Goal: Information Seeking & Learning: Compare options

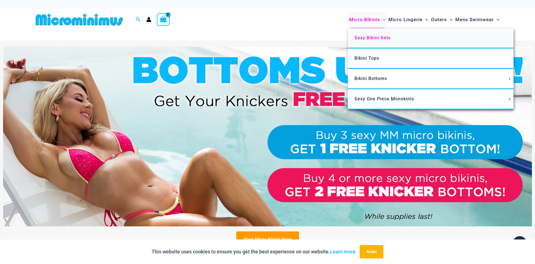
click at [364, 38] on span "Sexy Bikini Sets" at bounding box center [373, 37] width 36 height 5
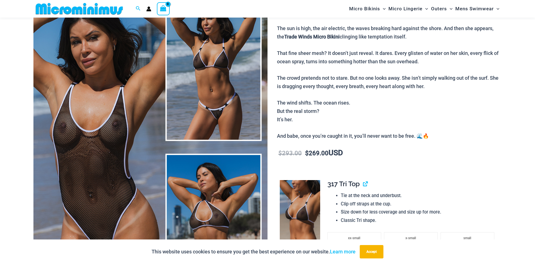
scroll to position [80, 0]
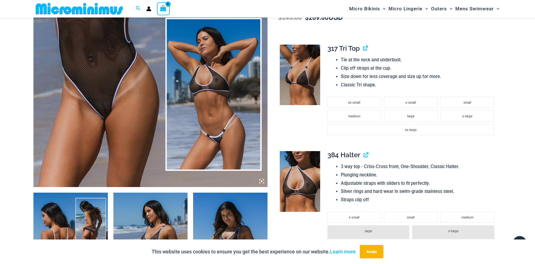
scroll to position [222, 0]
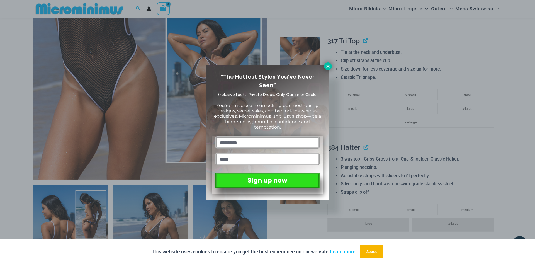
click at [326, 66] on icon at bounding box center [328, 66] width 5 height 5
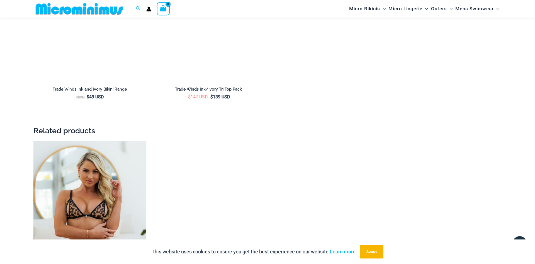
scroll to position [1275, 0]
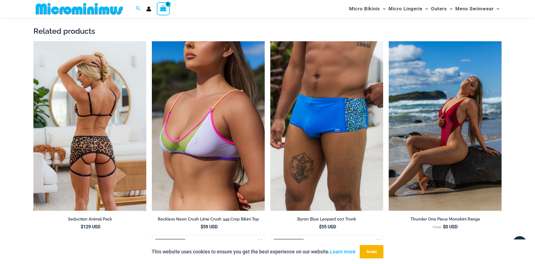
click at [111, 168] on img at bounding box center [89, 125] width 113 height 169
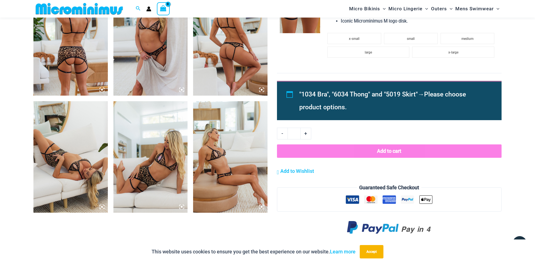
scroll to position [393, 0]
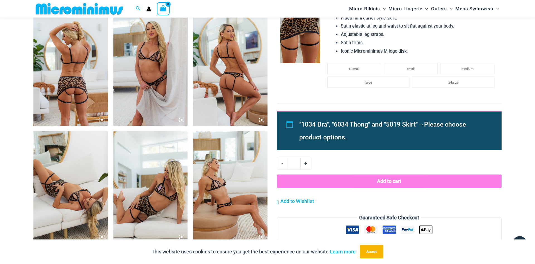
click at [153, 84] on img at bounding box center [150, 70] width 74 height 112
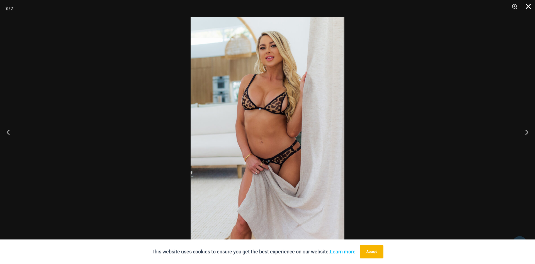
click at [528, 7] on button "Close" at bounding box center [527, 8] width 14 height 17
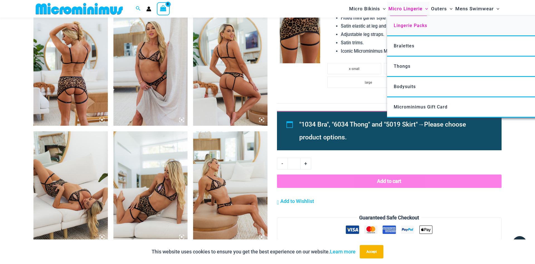
click at [417, 21] on link "Lingerie Packs" at bounding box center [470, 26] width 166 height 20
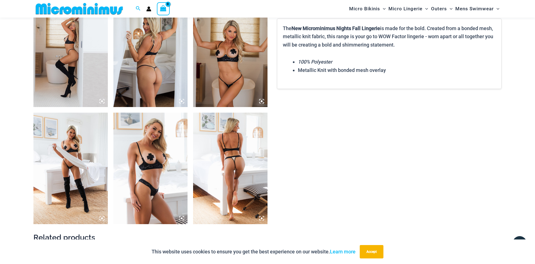
scroll to position [764, 0]
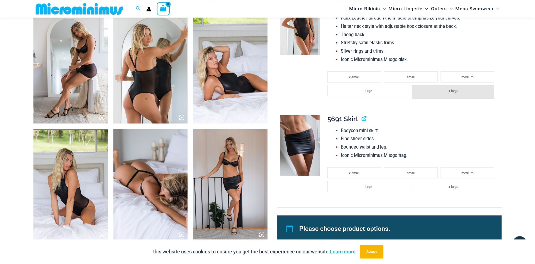
scroll to position [649, 0]
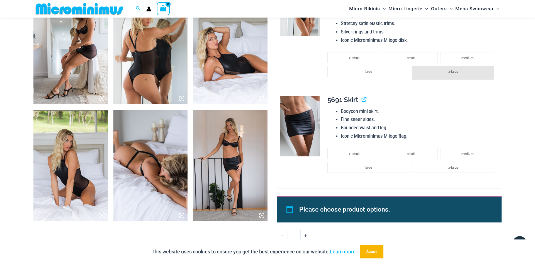
click at [164, 76] on img at bounding box center [150, 49] width 74 height 112
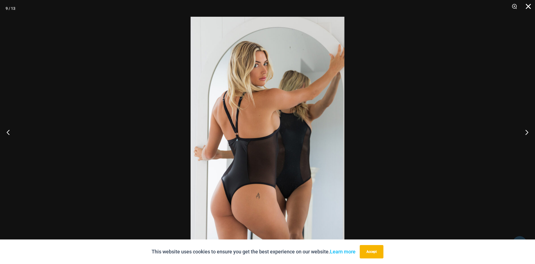
click at [528, 8] on button "Close" at bounding box center [527, 8] width 14 height 17
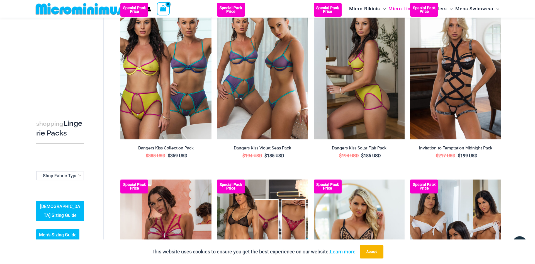
scroll to position [393, 0]
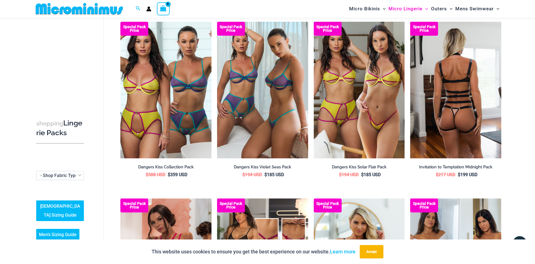
click at [440, 71] on img at bounding box center [455, 90] width 91 height 137
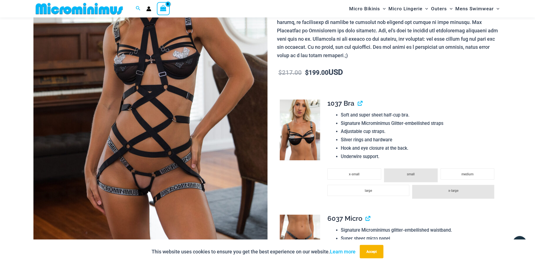
scroll to position [81, 0]
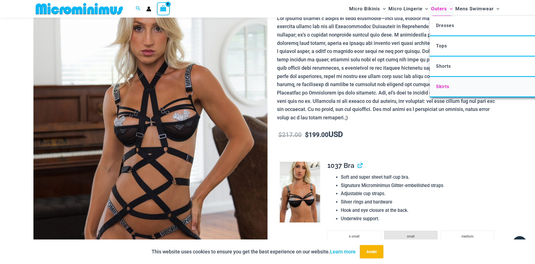
click at [443, 86] on span "Skirts" at bounding box center [442, 86] width 13 height 5
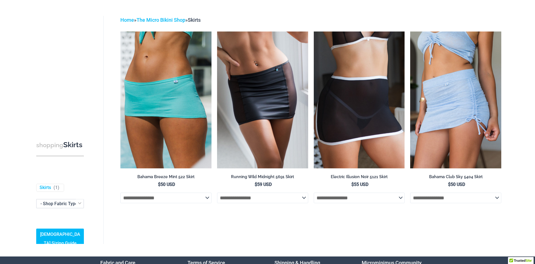
scroll to position [7, 0]
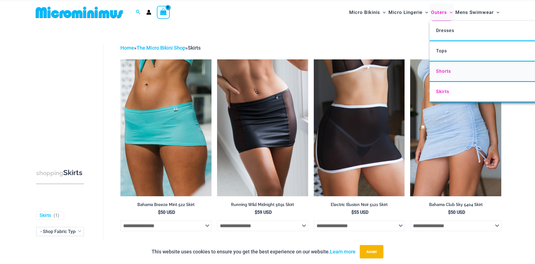
click at [438, 72] on span "Shorts" at bounding box center [443, 71] width 15 height 5
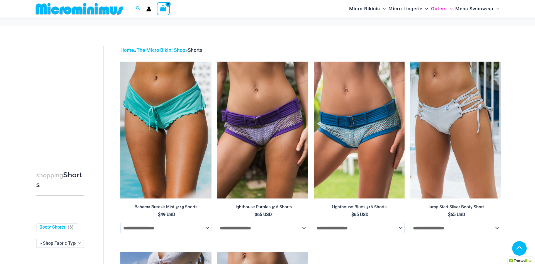
scroll to position [137, 0]
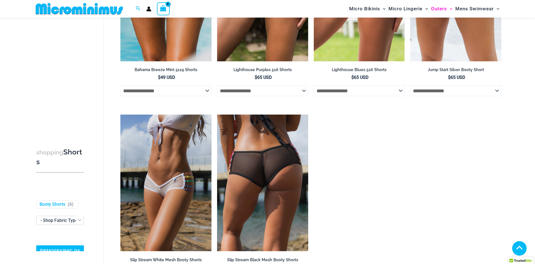
click at [271, 151] on img at bounding box center [262, 183] width 91 height 137
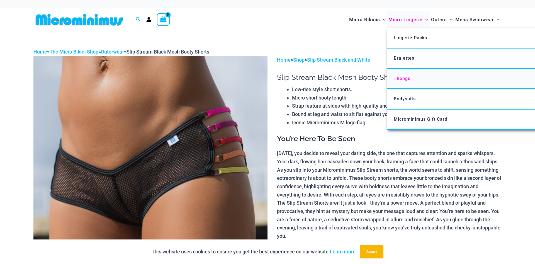
click at [402, 76] on link "Thongs" at bounding box center [470, 79] width 166 height 20
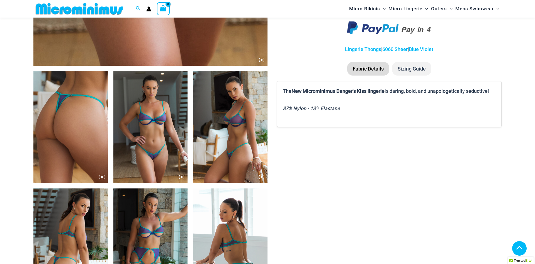
scroll to position [478, 0]
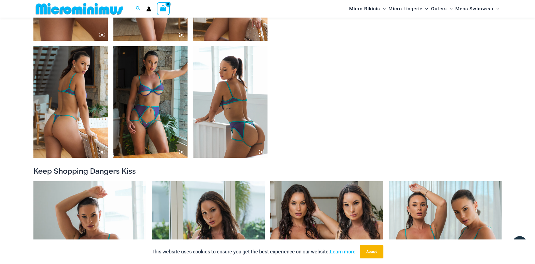
click at [161, 118] on img at bounding box center [150, 102] width 74 height 112
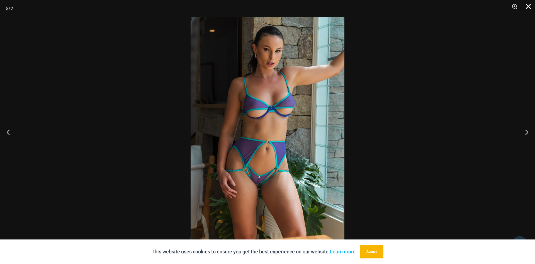
click at [529, 5] on button "Close" at bounding box center [527, 8] width 14 height 17
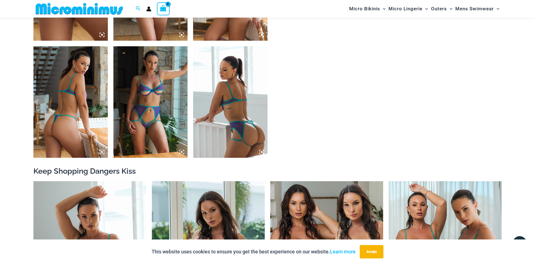
scroll to position [592, 0]
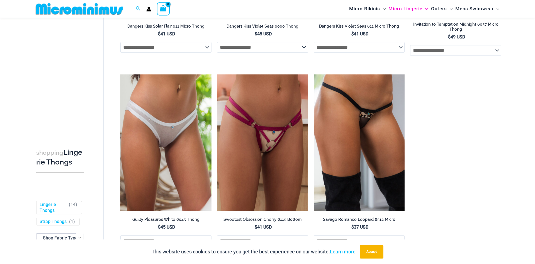
scroll to position [592, 0]
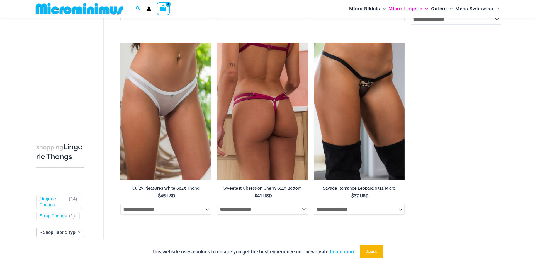
click at [264, 117] on img at bounding box center [262, 111] width 91 height 137
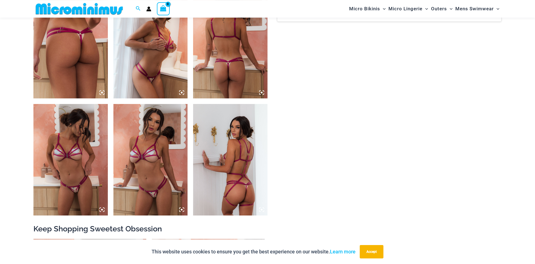
scroll to position [421, 0]
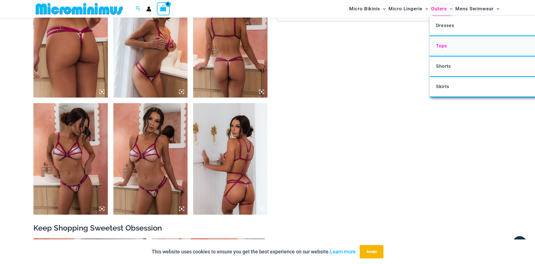
click at [438, 46] on span "Tops" at bounding box center [441, 45] width 11 height 5
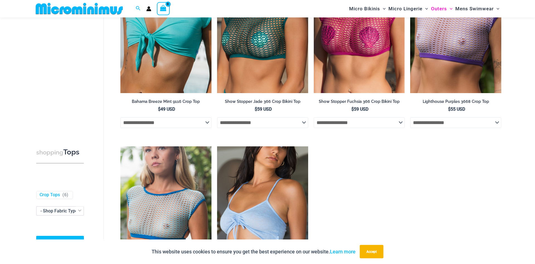
scroll to position [52, 0]
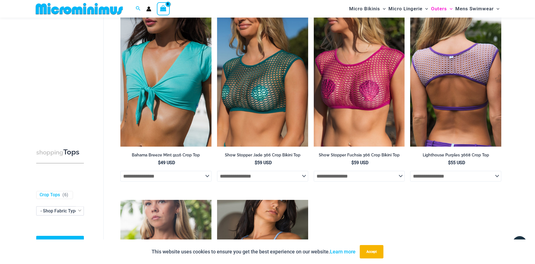
click at [441, 62] on img at bounding box center [455, 78] width 91 height 137
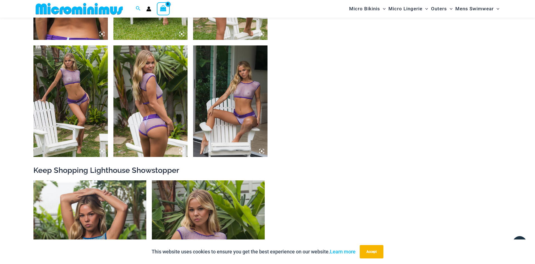
scroll to position [565, 0]
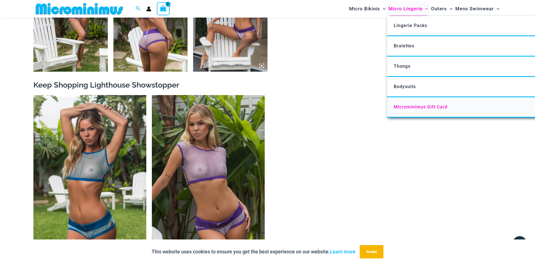
click at [407, 107] on span "Microminimus Gift Card" at bounding box center [421, 106] width 54 height 5
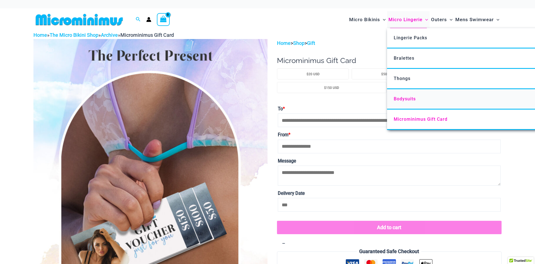
click at [408, 103] on link "Bodysuits" at bounding box center [470, 99] width 166 height 20
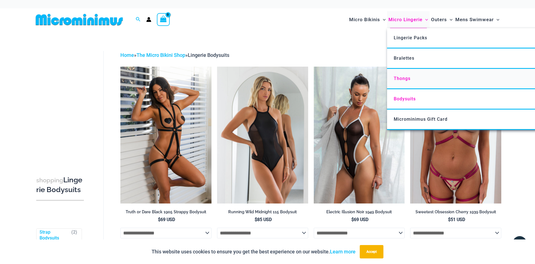
click at [408, 78] on span "Thongs" at bounding box center [402, 78] width 17 height 5
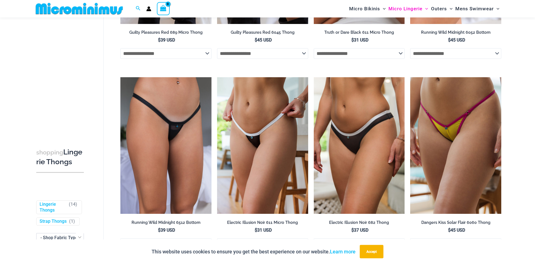
scroll to position [251, 0]
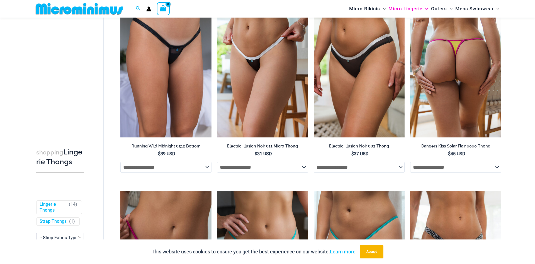
click at [451, 73] on img at bounding box center [455, 69] width 91 height 137
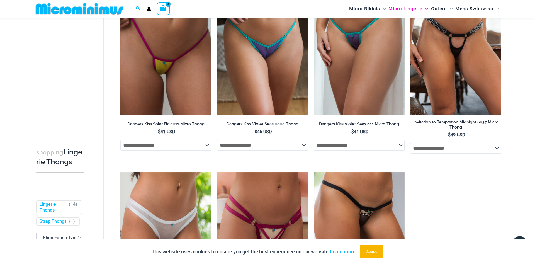
scroll to position [564, 0]
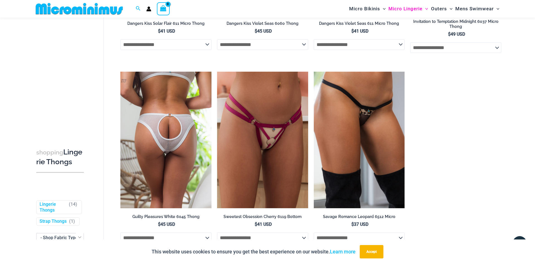
click at [180, 141] on img at bounding box center [165, 140] width 91 height 137
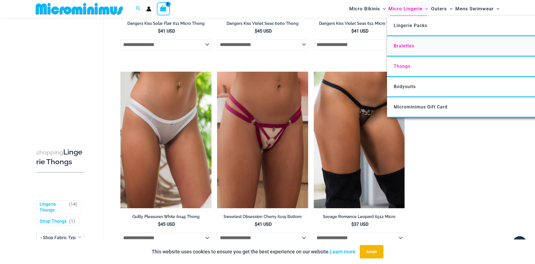
click at [398, 45] on span "Bralettes" at bounding box center [404, 45] width 21 height 5
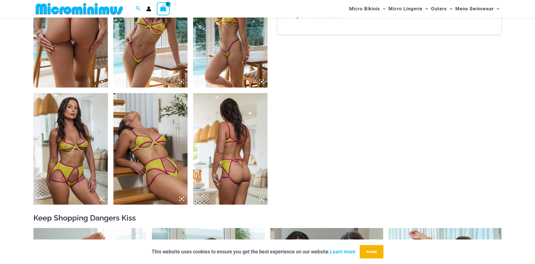
scroll to position [450, 0]
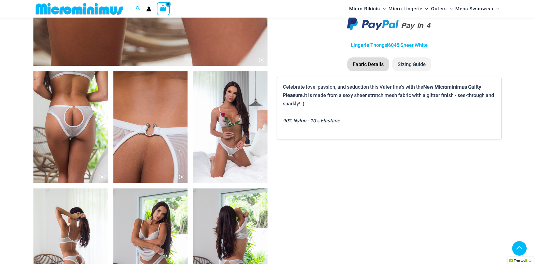
scroll to position [478, 0]
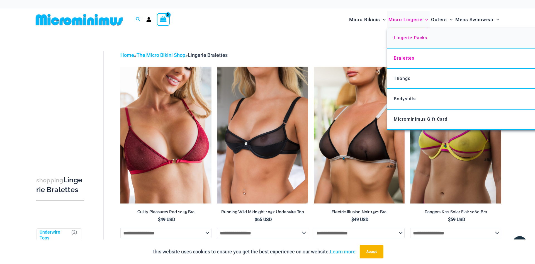
click at [408, 36] on span "Lingerie Packs" at bounding box center [410, 37] width 33 height 5
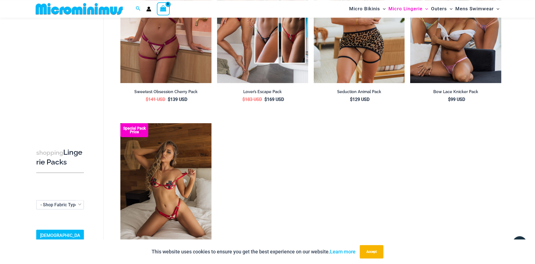
scroll to position [535, 0]
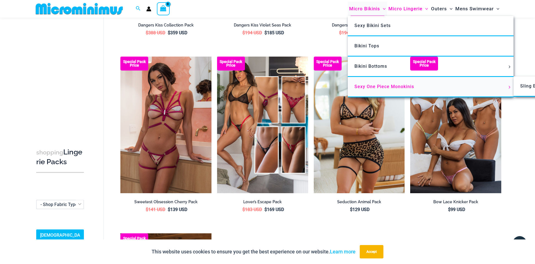
click at [373, 86] on span "Sexy One Piece Monokinis" at bounding box center [385, 86] width 60 height 5
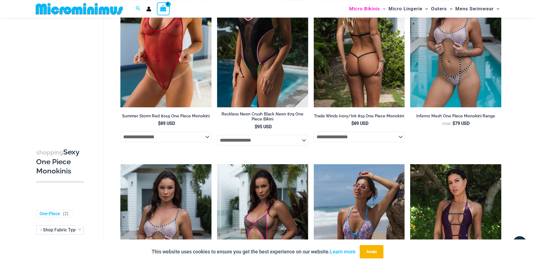
scroll to position [280, 0]
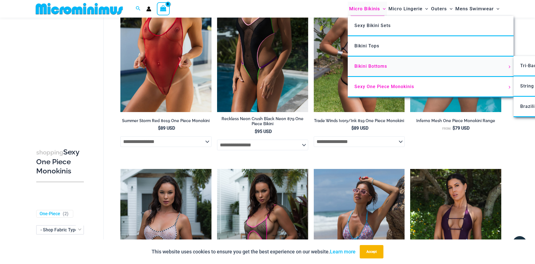
click at [376, 67] on span "Bikini Bottoms" at bounding box center [371, 66] width 33 height 5
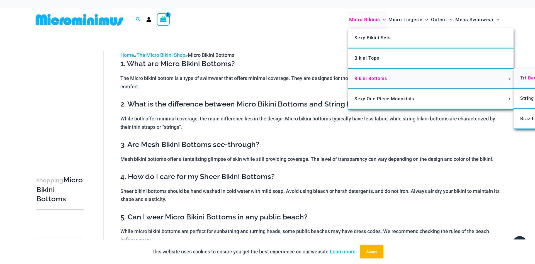
click at [524, 79] on span "Tri-Back Thongs" at bounding box center [538, 77] width 37 height 5
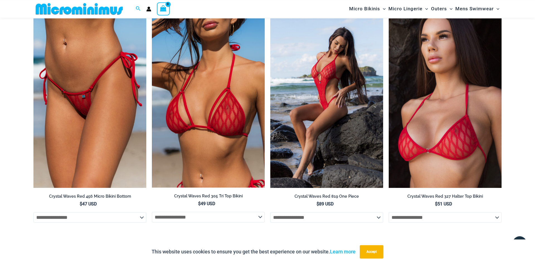
scroll to position [649, 0]
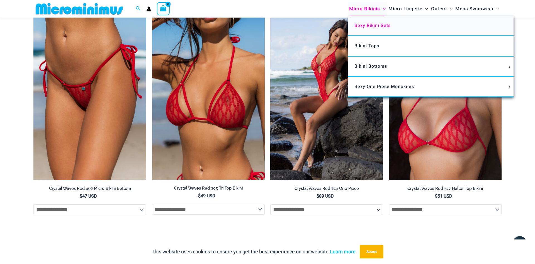
click at [374, 26] on span "Sexy Bikini Sets" at bounding box center [373, 25] width 36 height 5
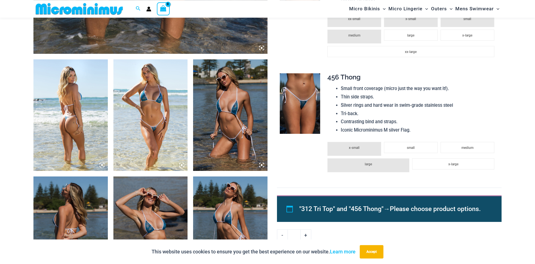
scroll to position [365, 0]
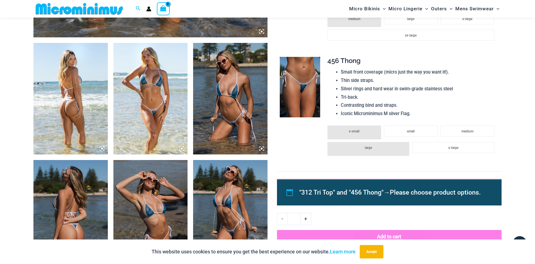
click at [77, 103] on img at bounding box center [70, 99] width 74 height 112
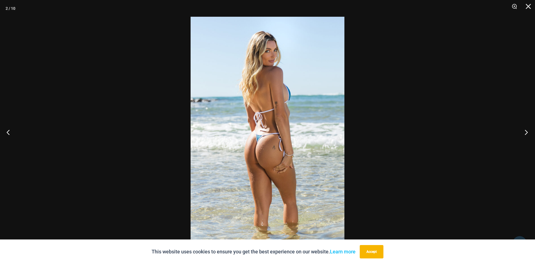
click at [524, 132] on button "Next" at bounding box center [524, 132] width 21 height 28
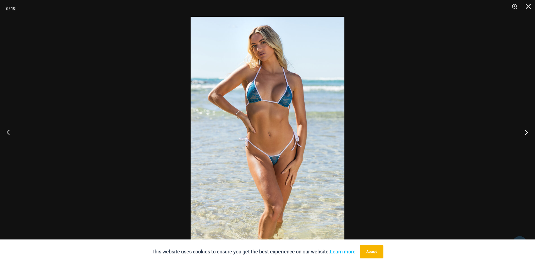
click at [524, 132] on button "Next" at bounding box center [524, 132] width 21 height 28
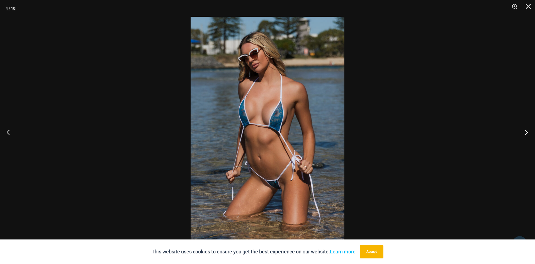
click at [524, 132] on button "Next" at bounding box center [524, 132] width 21 height 28
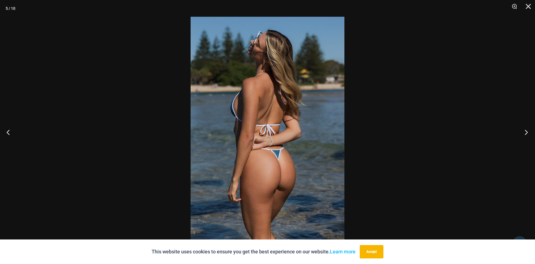
click at [524, 132] on button "Next" at bounding box center [524, 132] width 21 height 28
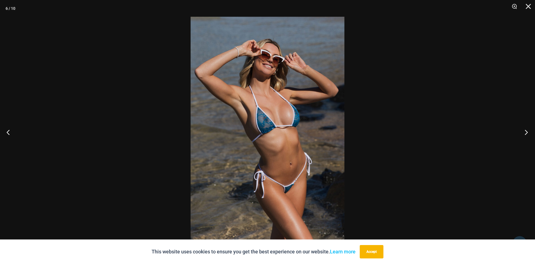
click at [524, 132] on button "Next" at bounding box center [524, 132] width 21 height 28
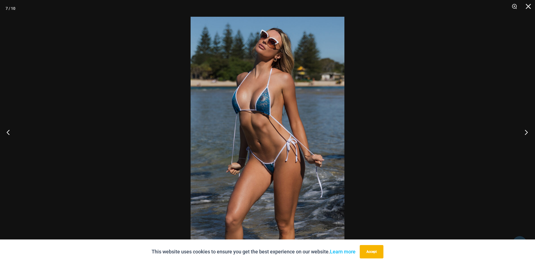
click at [524, 132] on button "Next" at bounding box center [524, 132] width 21 height 28
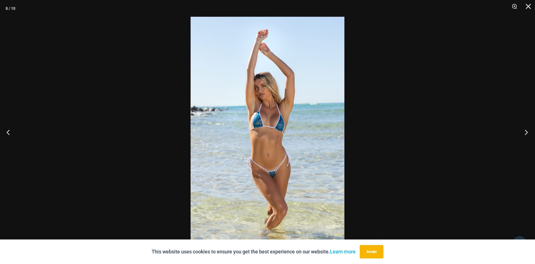
click at [524, 132] on button "Next" at bounding box center [524, 132] width 21 height 28
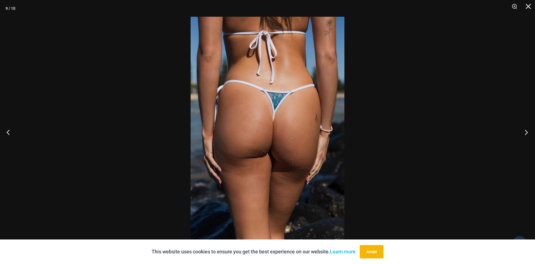
click at [524, 132] on button "Next" at bounding box center [524, 132] width 21 height 28
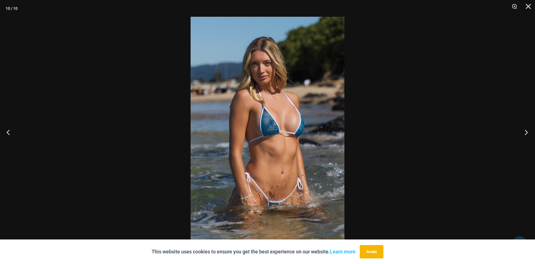
click at [524, 132] on button "Next" at bounding box center [524, 132] width 21 height 28
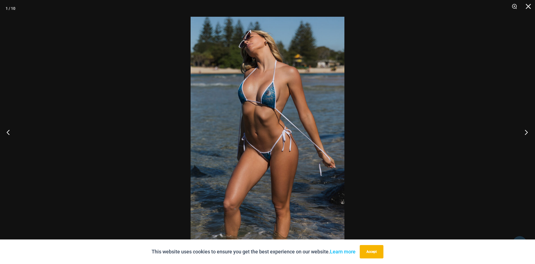
click at [524, 132] on button "Next" at bounding box center [524, 132] width 21 height 28
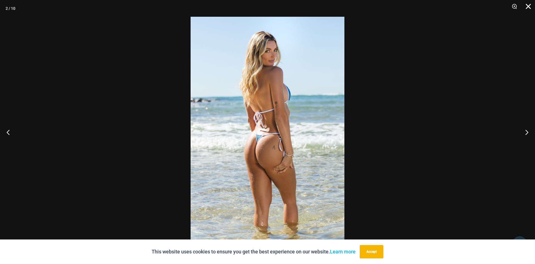
click at [524, 6] on button "Close" at bounding box center [527, 8] width 14 height 17
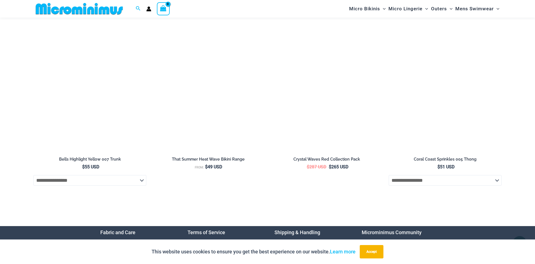
scroll to position [1934, 0]
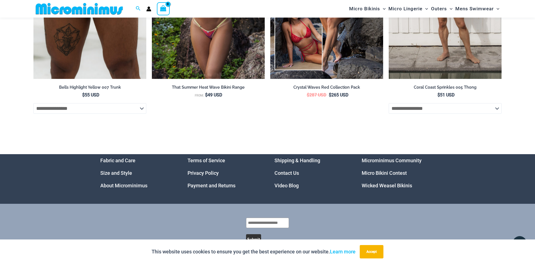
click at [379, 188] on link "Wicked Weasel Bikinis" at bounding box center [387, 186] width 50 height 6
click at [371, 188] on link "Wicked Weasel Bikinis" at bounding box center [387, 186] width 50 height 6
click at [373, 163] on link "Microminimus Community" at bounding box center [392, 161] width 60 height 6
